Goal: Check status: Check status

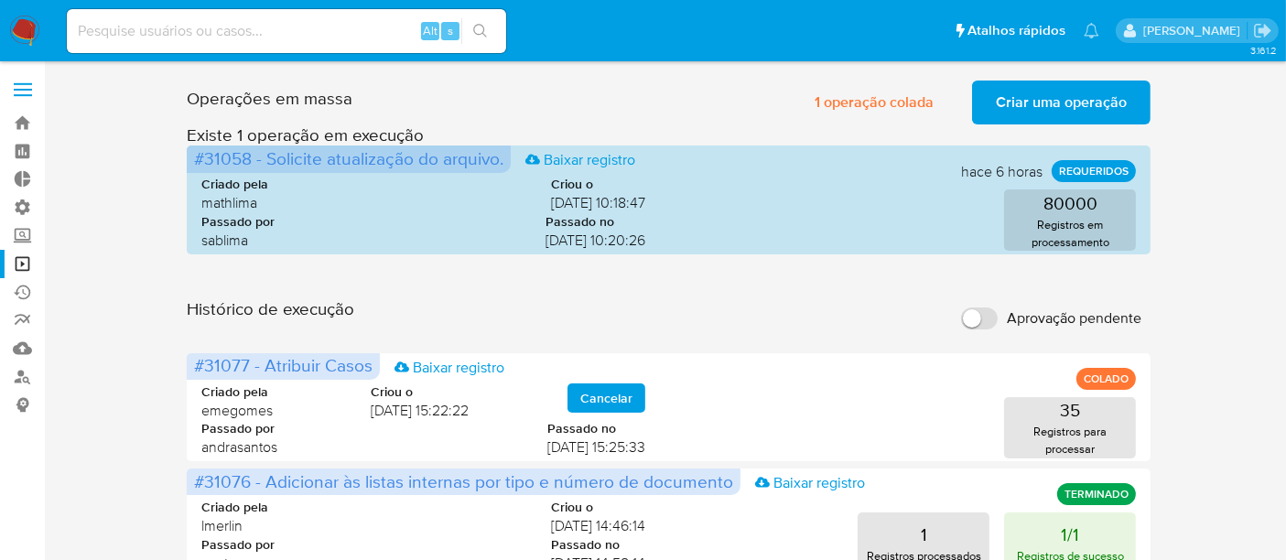
drag, startPoint x: 0, startPoint y: 0, endPoint x: 257, endPoint y: 19, distance: 257.8
click at [257, 19] on input at bounding box center [286, 31] width 439 height 24
paste input "1933830358"
type input "1933830358"
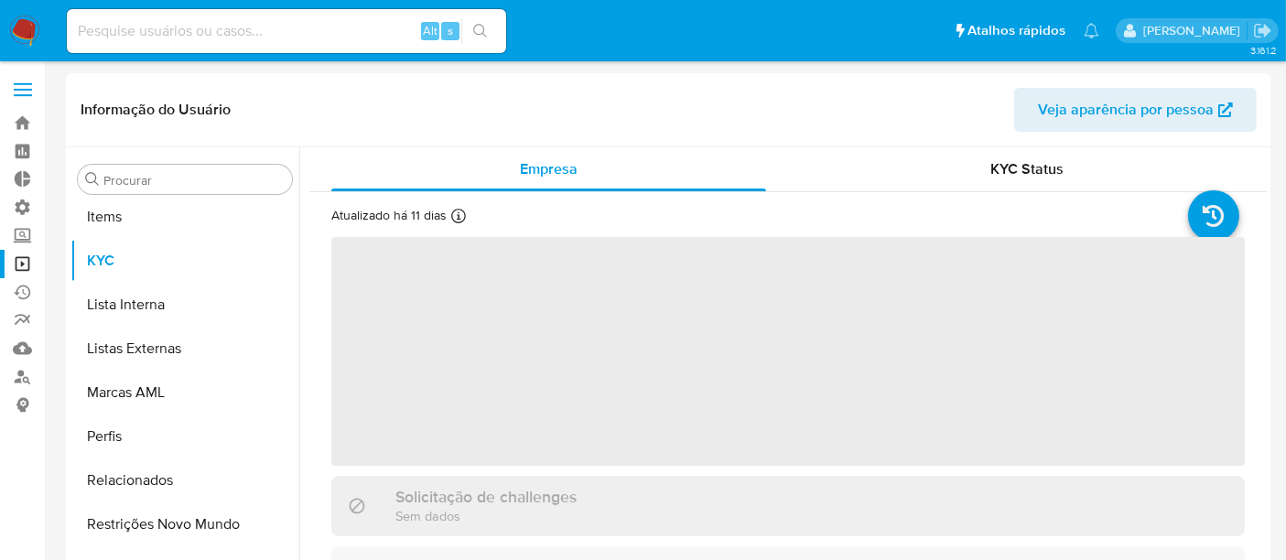
scroll to position [948, 0]
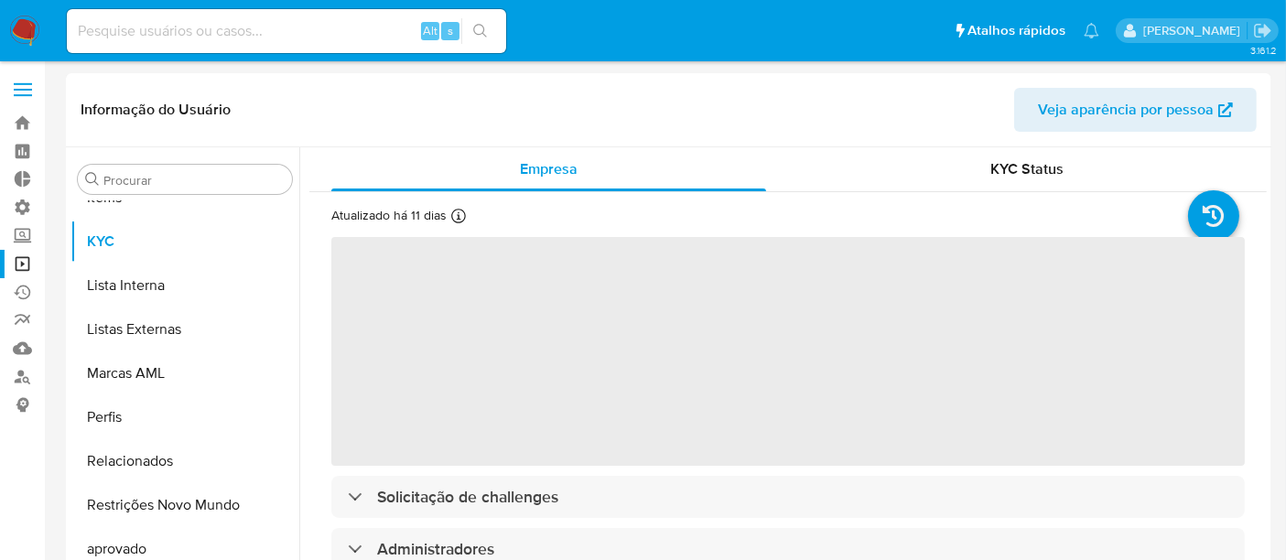
select select "10"
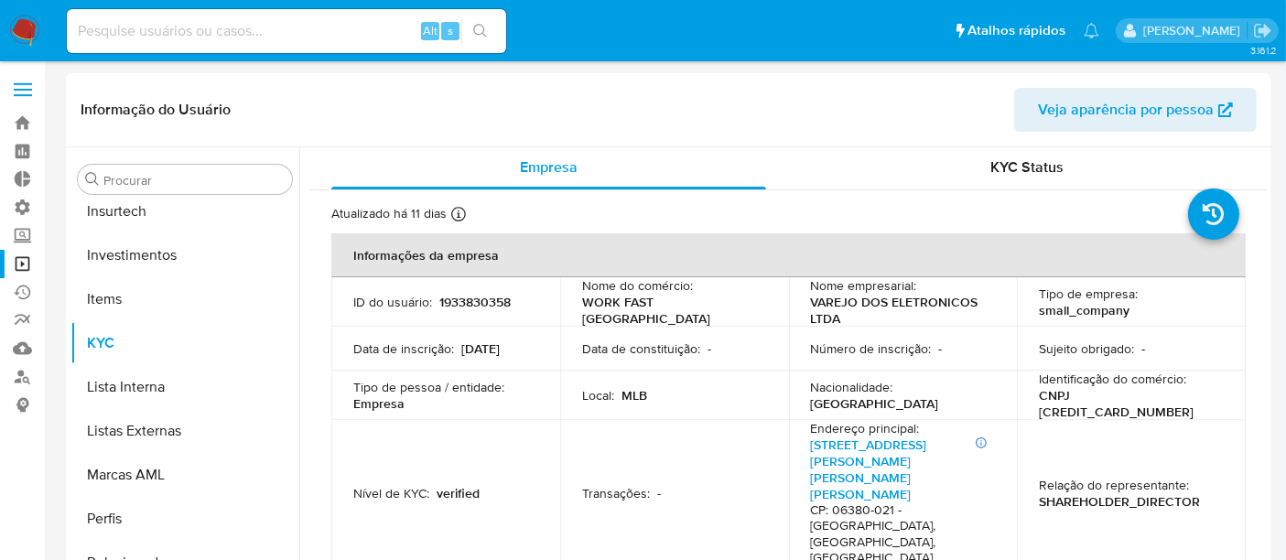
scroll to position [0, 0]
click at [1017, 156] on div "KYC Status" at bounding box center [1027, 169] width 435 height 44
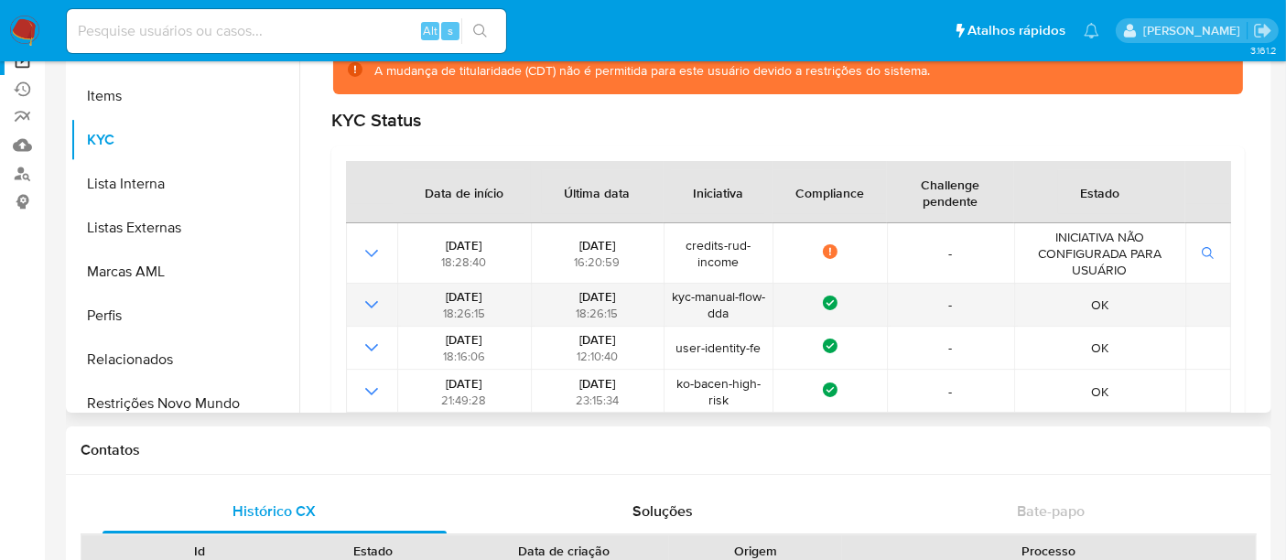
click at [376, 301] on icon "Mostrar operación" at bounding box center [371, 304] width 13 height 7
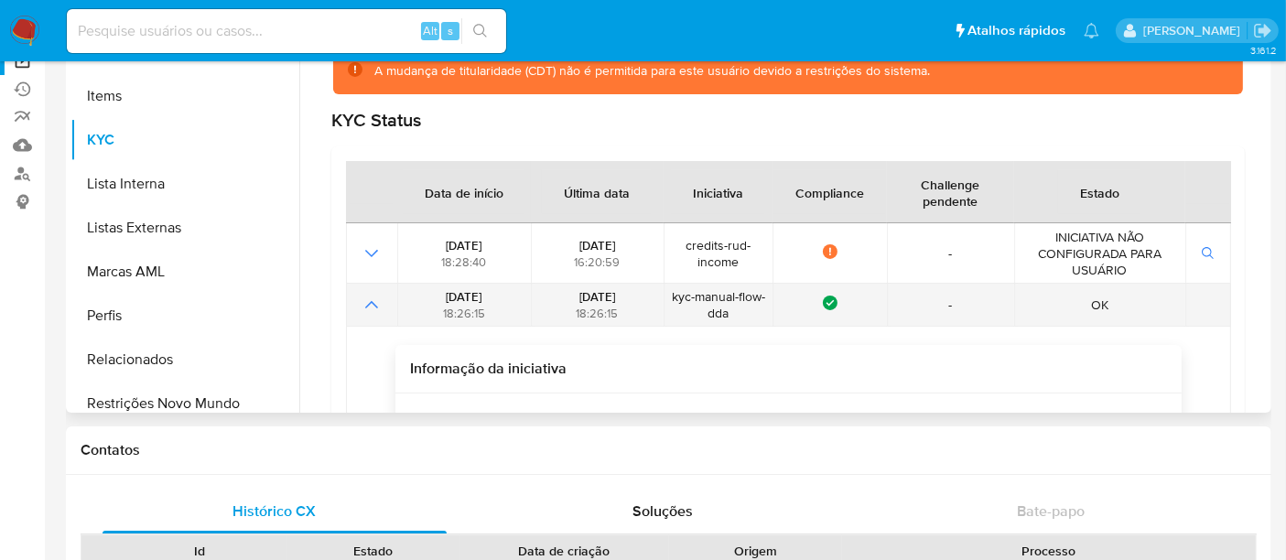
click at [377, 305] on icon "Mostrar operación" at bounding box center [372, 305] width 22 height 22
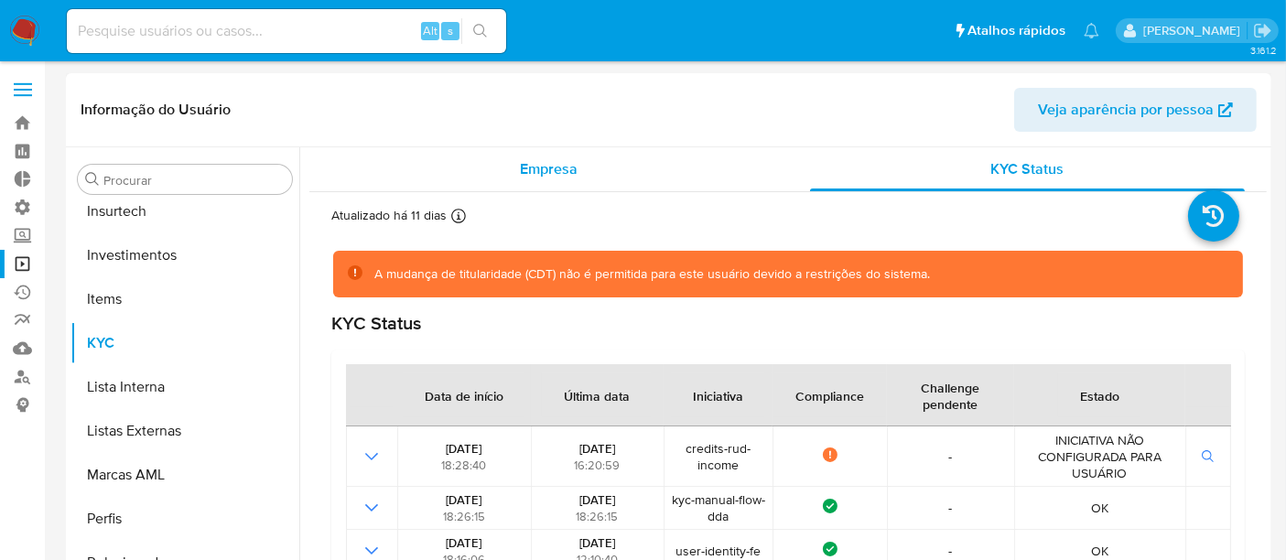
click at [545, 179] on div "Empresa" at bounding box center [548, 169] width 435 height 44
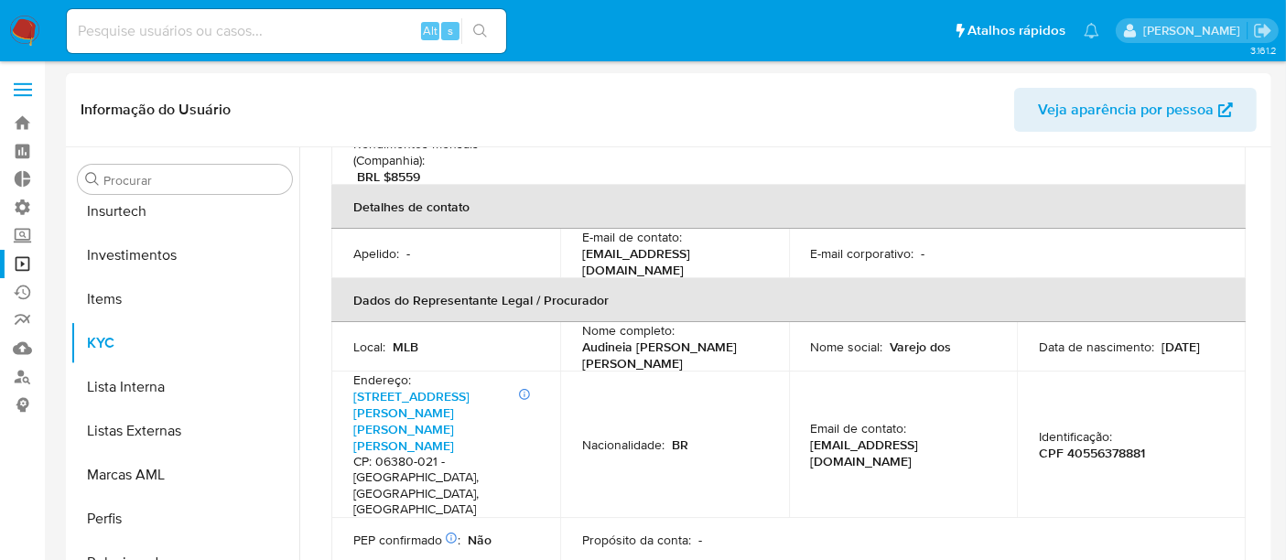
scroll to position [711, 0]
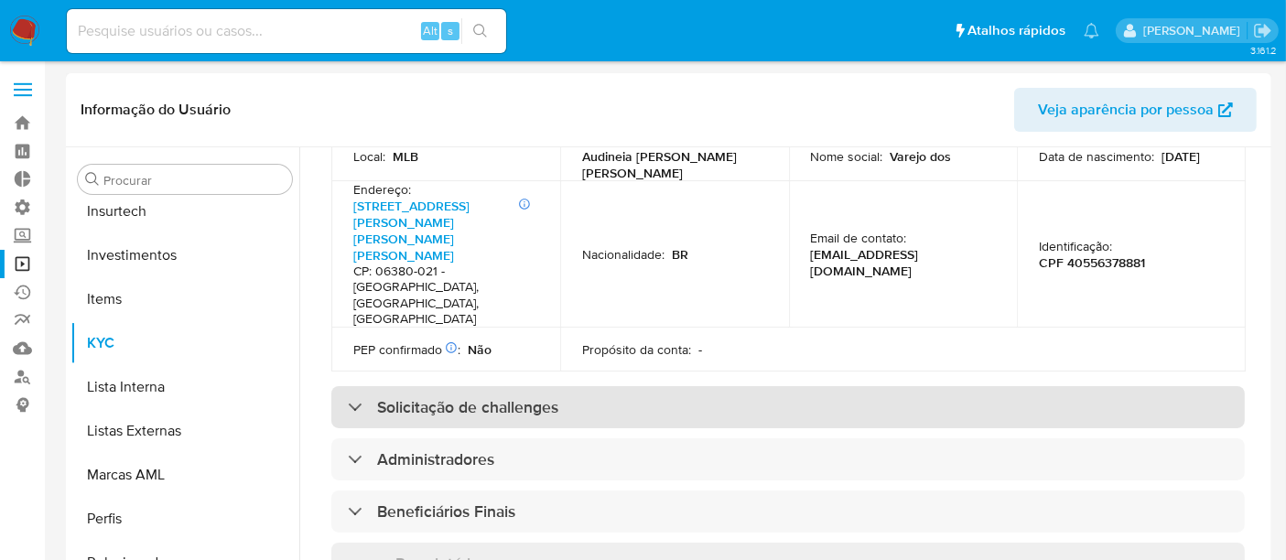
click at [369, 397] on div "Solicitação de challenges" at bounding box center [453, 407] width 210 height 20
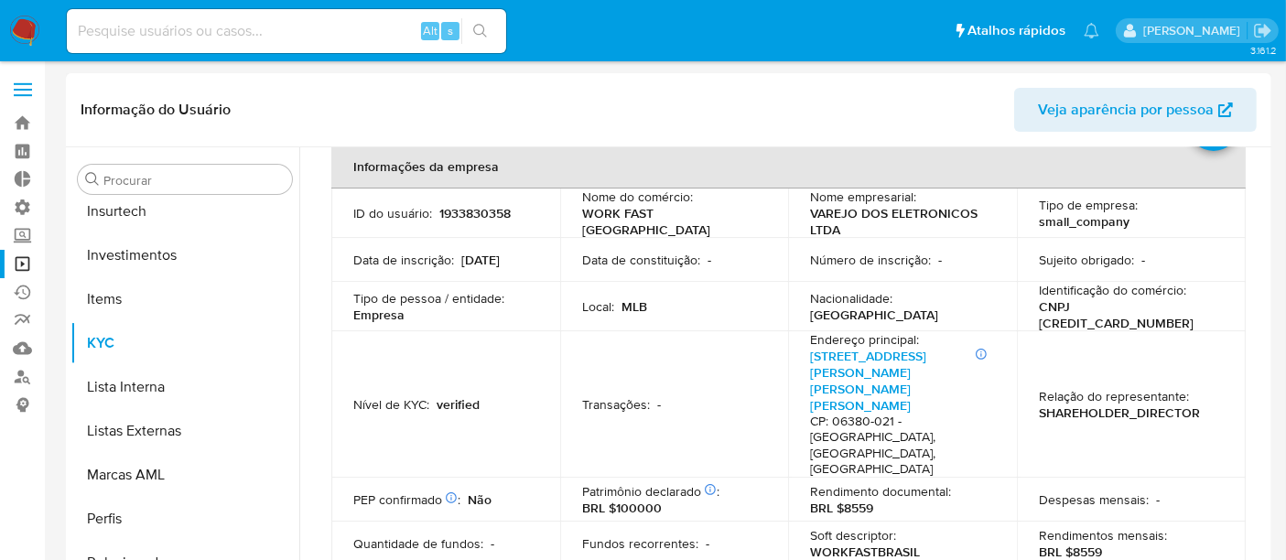
scroll to position [0, 0]
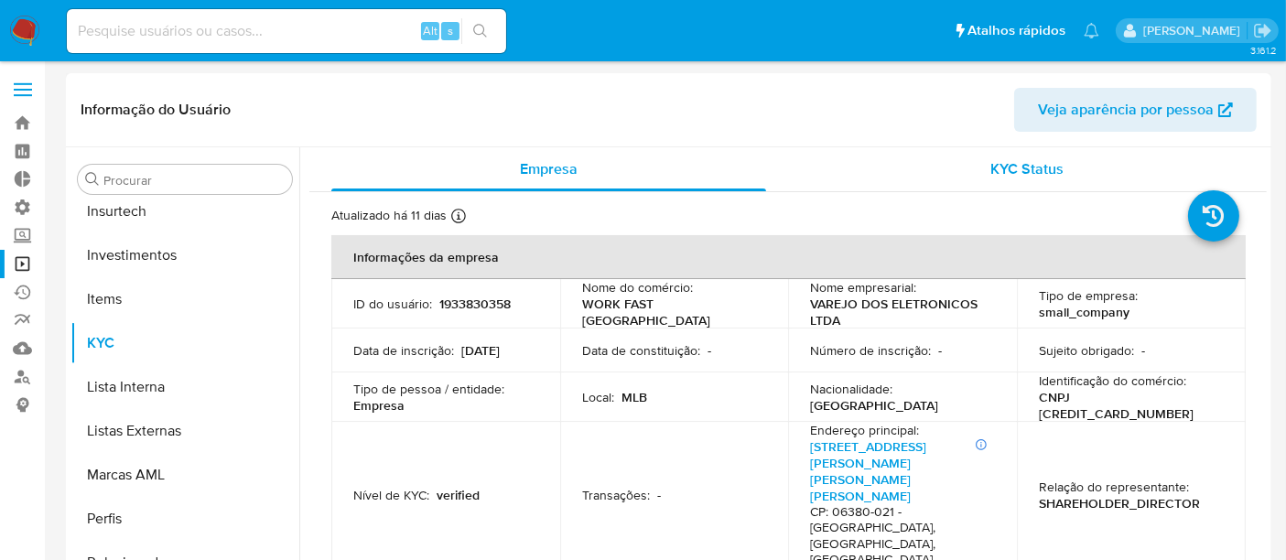
click at [1026, 182] on div "KYC Status" at bounding box center [1027, 169] width 435 height 44
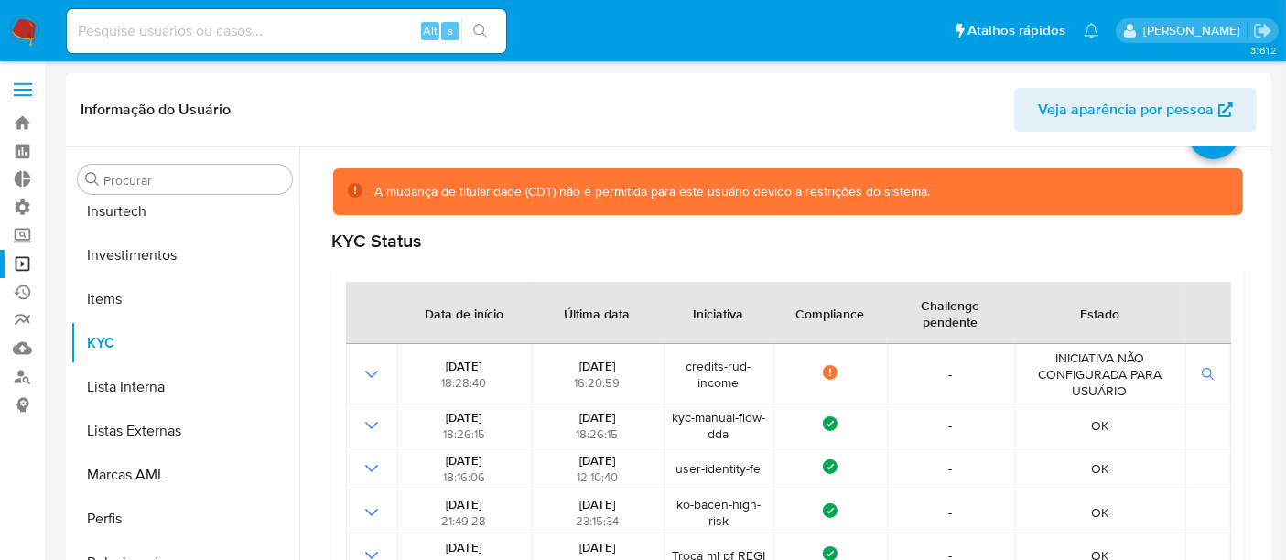
scroll to position [102, 0]
